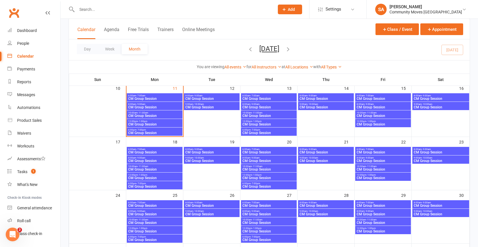
click at [152, 106] on span "CM Group Session" at bounding box center [154, 107] width 53 height 3
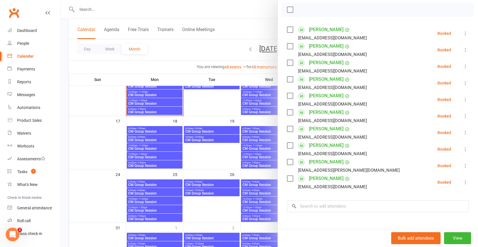
scroll to position [82, 0]
click at [464, 114] on icon at bounding box center [465, 115] width 6 height 6
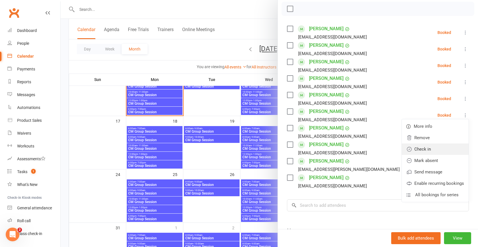
click at [421, 149] on link "Check in" at bounding box center [435, 149] width 67 height 11
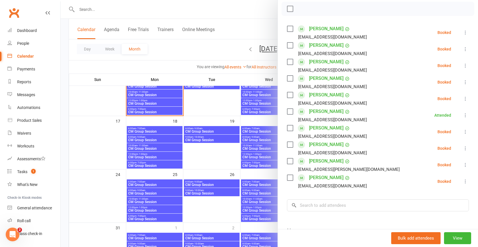
click at [466, 132] on icon at bounding box center [465, 132] width 6 height 6
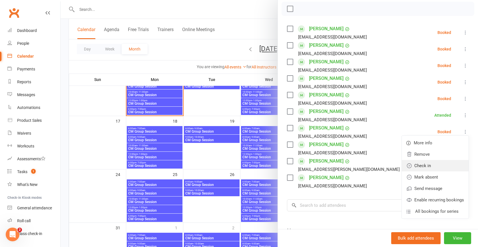
click at [423, 166] on link "Check in" at bounding box center [435, 165] width 67 height 11
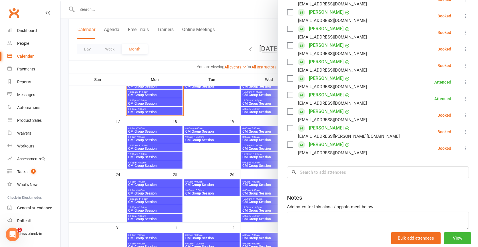
scroll to position [116, 0]
click at [19, 170] on div "Tasks" at bounding box center [22, 172] width 10 height 5
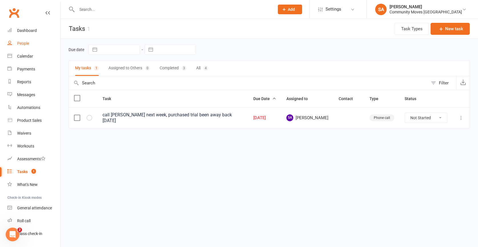
click at [23, 41] on link "People" at bounding box center [33, 43] width 53 height 13
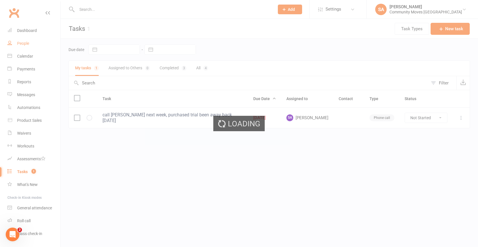
select select "100"
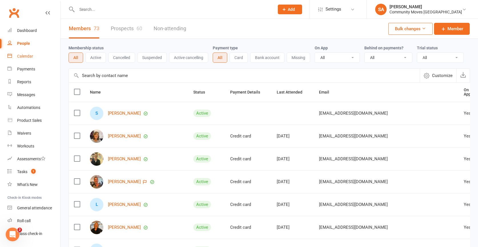
click at [27, 57] on div "Calendar" at bounding box center [25, 56] width 16 height 5
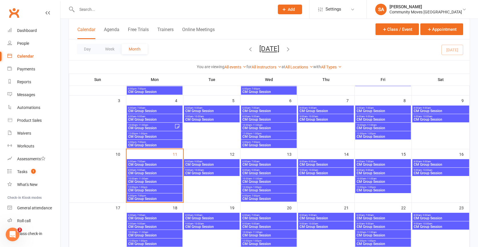
scroll to position [82, 0]
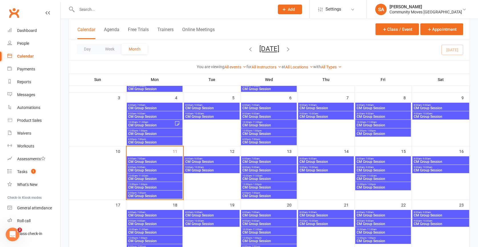
click at [160, 168] on span "8:00am - 9:00am" at bounding box center [154, 167] width 53 height 3
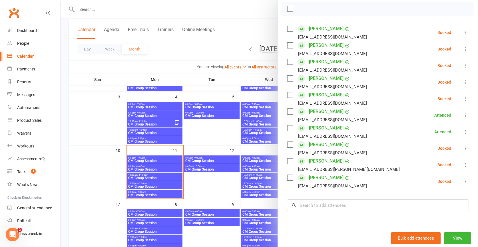
click at [466, 31] on icon at bounding box center [465, 33] width 6 height 6
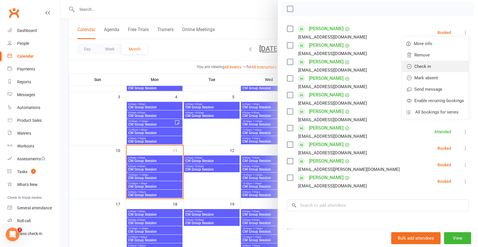
click at [423, 67] on link "Check in" at bounding box center [435, 66] width 67 height 11
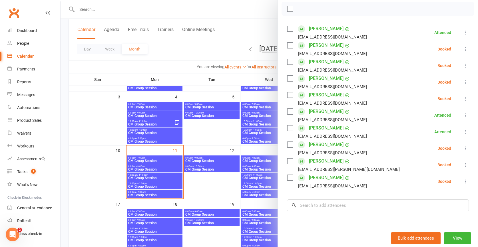
scroll to position [86, 0]
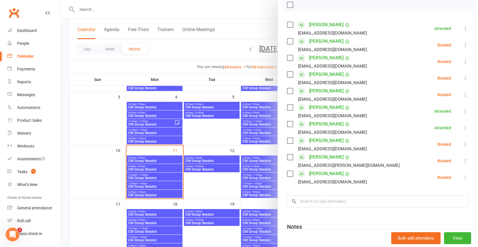
click at [463, 62] on icon at bounding box center [465, 62] width 6 height 6
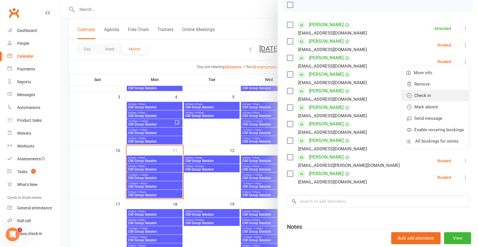
click at [425, 96] on link "Check in" at bounding box center [435, 95] width 67 height 11
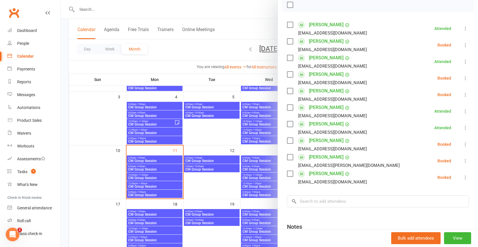
click at [465, 160] on icon at bounding box center [465, 161] width 6 height 6
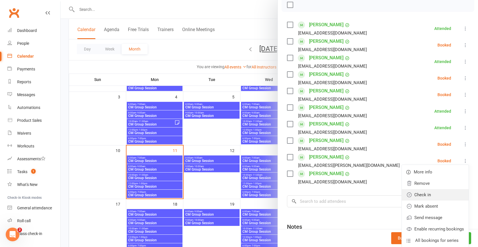
click at [426, 196] on link "Check in" at bounding box center [435, 194] width 67 height 11
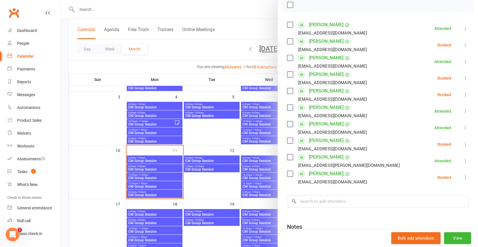
scroll to position [89, 0]
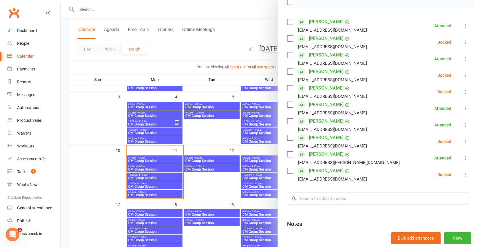
click at [463, 140] on icon at bounding box center [465, 142] width 6 height 6
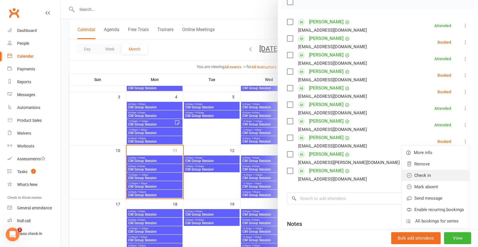
click at [430, 175] on link "Check in" at bounding box center [435, 175] width 67 height 11
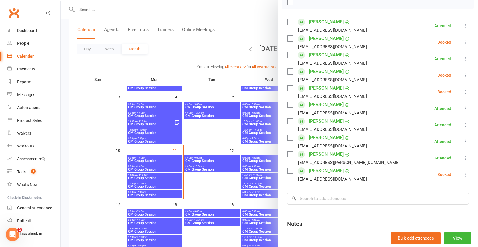
scroll to position [89, 0]
click at [465, 76] on icon at bounding box center [465, 75] width 6 height 6
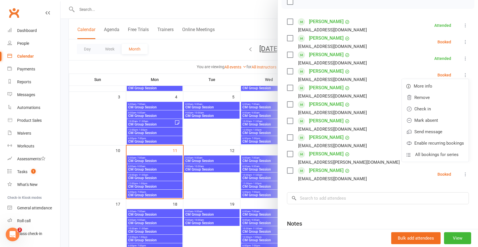
click at [465, 42] on icon at bounding box center [465, 42] width 6 height 6
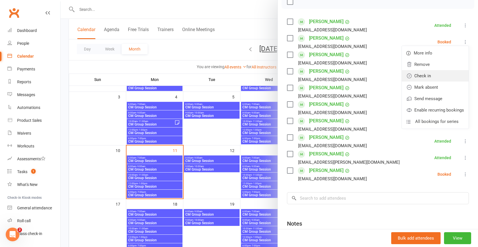
click at [423, 77] on link "Check in" at bounding box center [435, 75] width 67 height 11
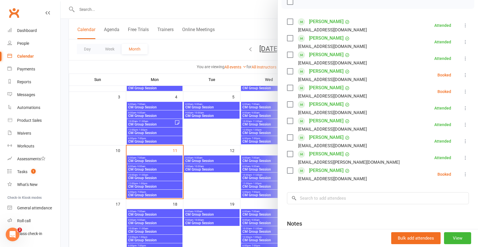
click at [465, 173] on icon at bounding box center [465, 175] width 6 height 6
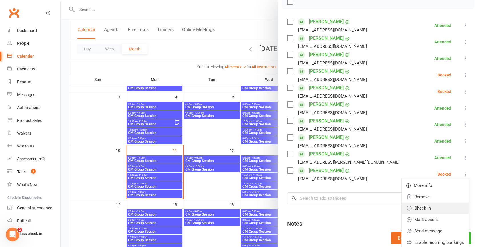
click at [431, 207] on link "Check in" at bounding box center [435, 208] width 67 height 11
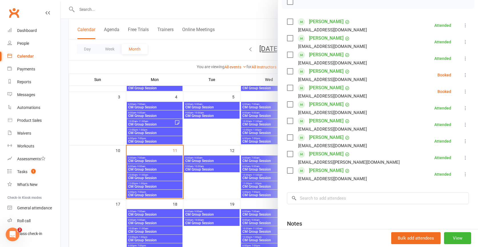
click at [463, 74] on icon at bounding box center [465, 75] width 6 height 6
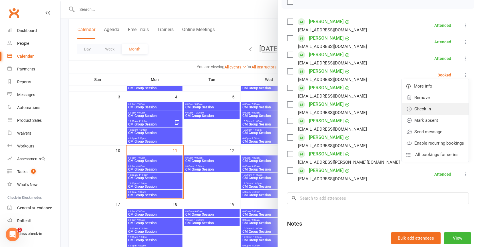
click at [433, 108] on link "Check in" at bounding box center [435, 108] width 67 height 11
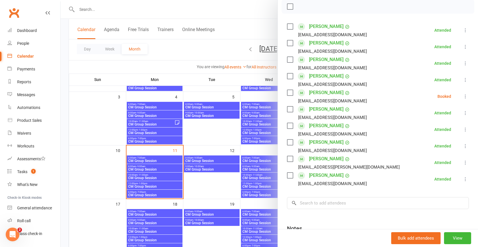
scroll to position [83, 0]
